Goal: Task Accomplishment & Management: Use online tool/utility

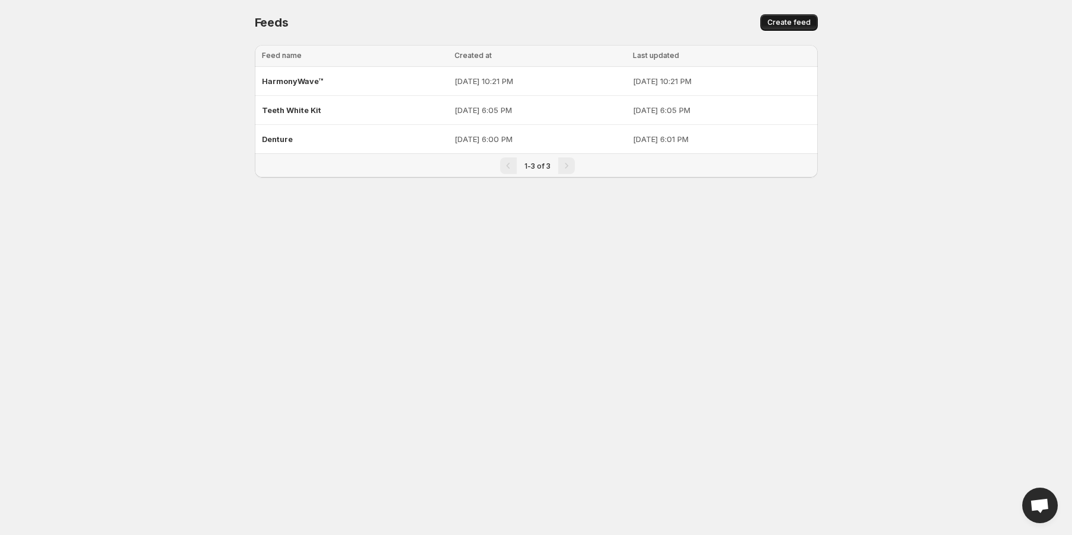
click at [769, 24] on span "Create feed" at bounding box center [788, 22] width 43 height 9
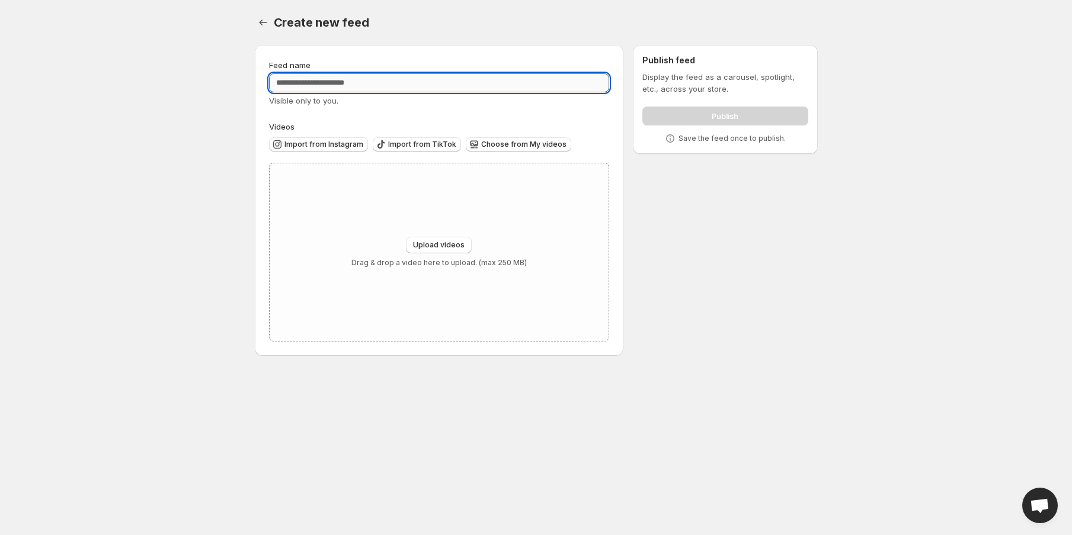
click at [378, 80] on input "Feed name" at bounding box center [439, 82] width 341 height 19
click at [493, 74] on input "Feed name" at bounding box center [439, 82] width 341 height 19
type input "*********"
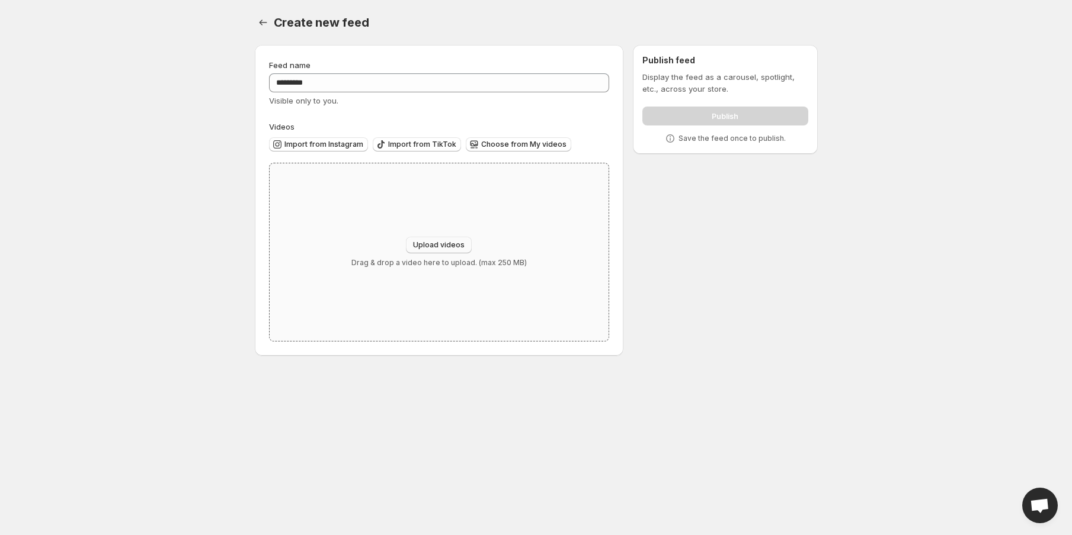
click at [460, 251] on button "Upload videos" at bounding box center [439, 245] width 66 height 17
click at [441, 247] on span "Upload videos" at bounding box center [439, 244] width 52 height 9
type input "**********"
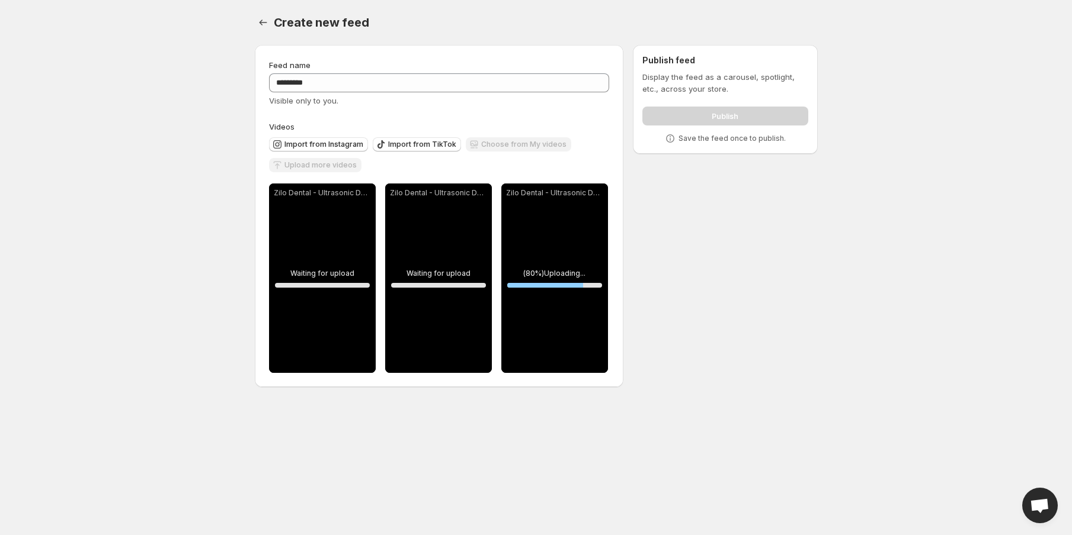
click at [843, 315] on body "**********" at bounding box center [536, 267] width 1072 height 535
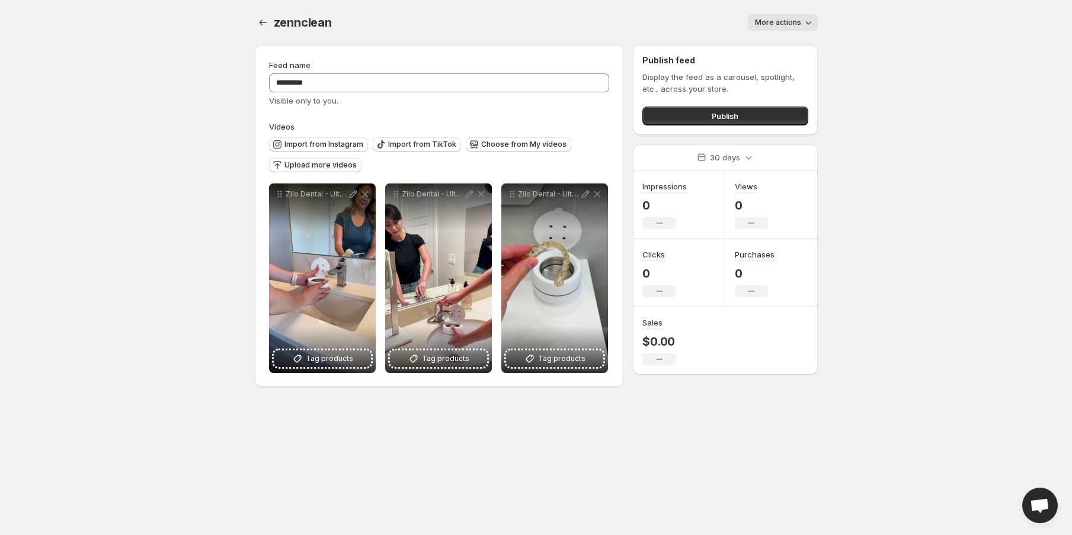
click at [328, 21] on span "zennclean" at bounding box center [303, 22] width 58 height 14
click at [280, 21] on span "zennclean" at bounding box center [303, 22] width 58 height 14
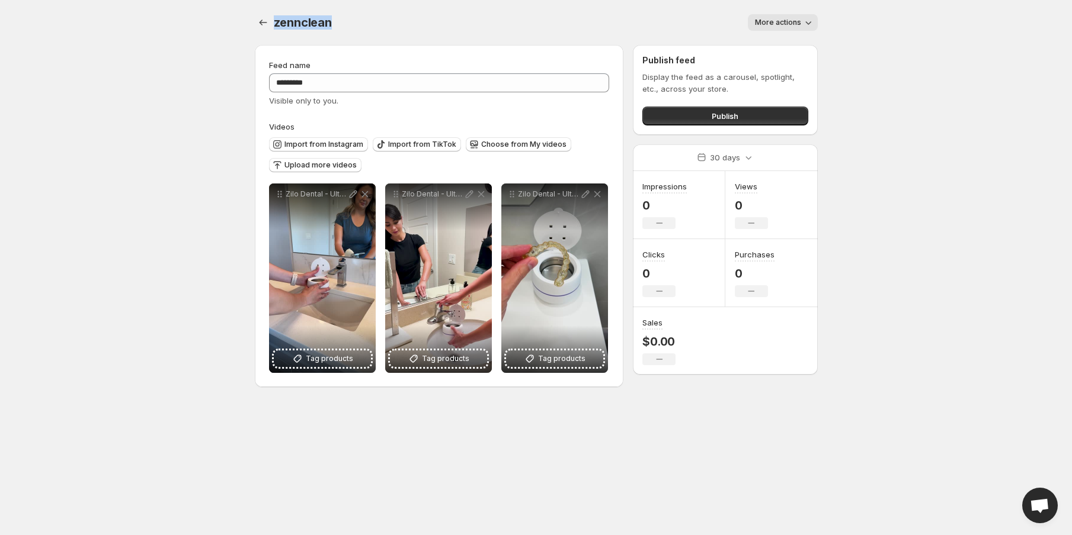
click at [312, 21] on span "zennclean" at bounding box center [303, 22] width 58 height 14
click at [338, 21] on div "zennclean More actions More actions More actions" at bounding box center [536, 22] width 563 height 17
drag, startPoint x: 338, startPoint y: 21, endPoint x: 320, endPoint y: 21, distance: 18.4
click at [315, 20] on div "zennclean More actions More actions More actions" at bounding box center [536, 22] width 563 height 17
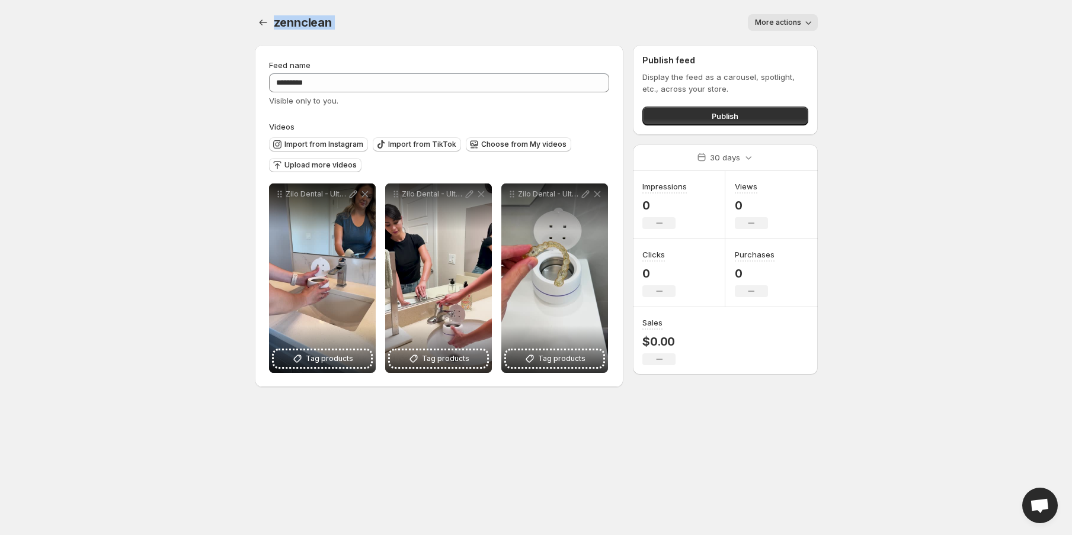
click at [308, 21] on span "zennclean" at bounding box center [303, 22] width 58 height 14
drag, startPoint x: 308, startPoint y: 21, endPoint x: 329, endPoint y: 20, distance: 21.3
click at [329, 20] on span "zennclean" at bounding box center [303, 22] width 58 height 14
click at [331, 21] on span "zennclean" at bounding box center [303, 22] width 58 height 14
click at [329, 21] on span "zennclean" at bounding box center [303, 22] width 58 height 14
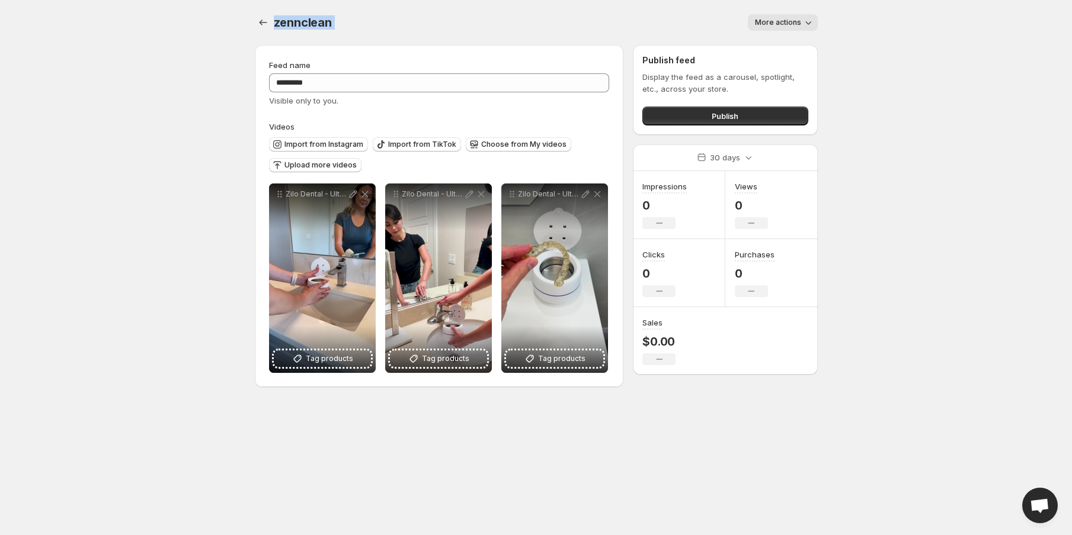
click at [324, 24] on span "zennclean" at bounding box center [303, 22] width 58 height 14
click at [285, 23] on span "zennclean" at bounding box center [303, 22] width 58 height 14
click at [255, 30] on div at bounding box center [264, 22] width 19 height 17
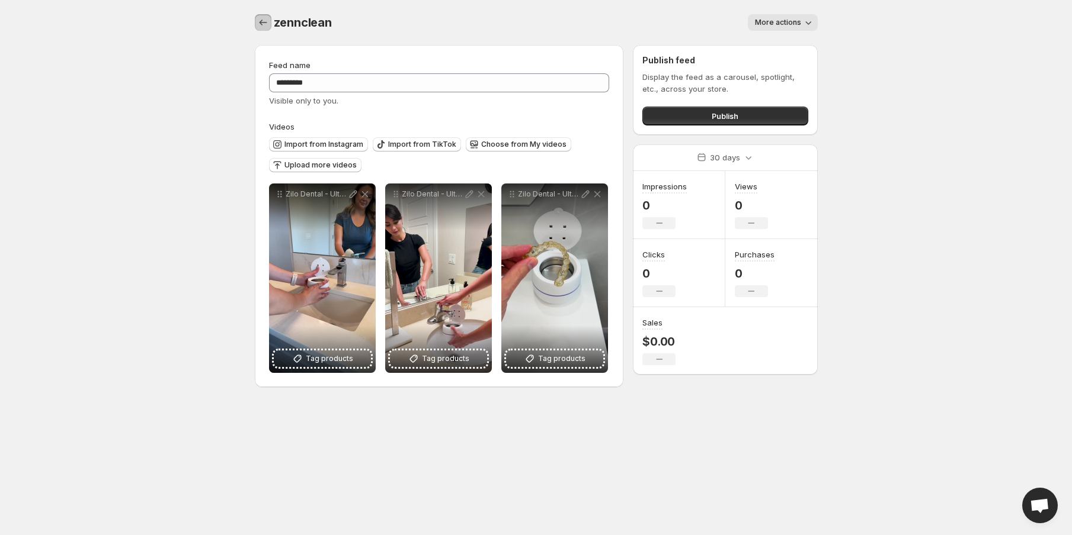
click at [267, 21] on icon "Settings" at bounding box center [263, 23] width 12 height 12
